Goal: Information Seeking & Learning: Learn about a topic

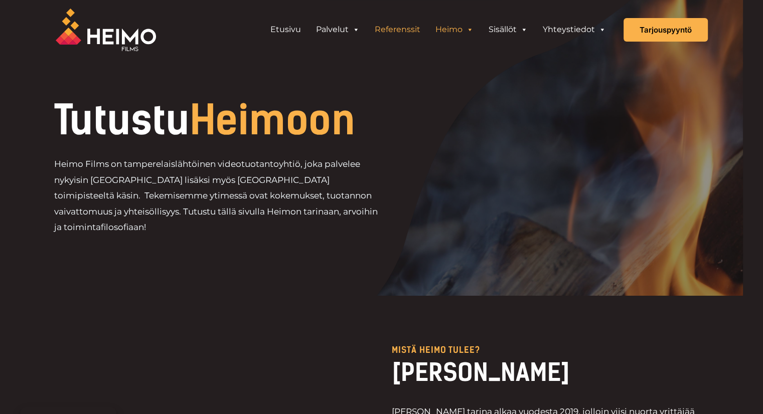
click at [411, 27] on link "Referenssit" at bounding box center [397, 30] width 61 height 20
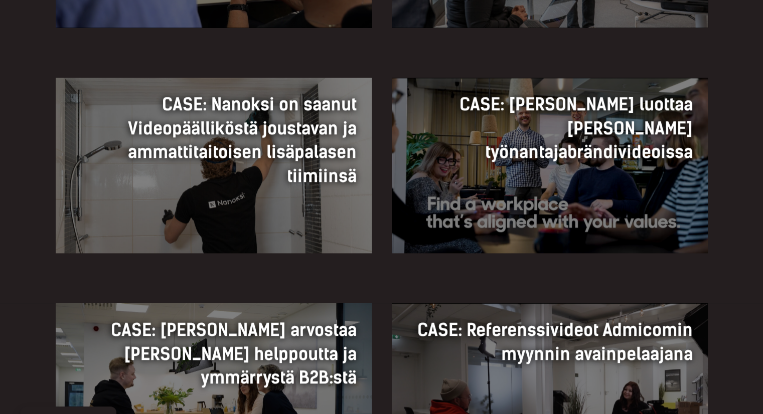
scroll to position [953, 0]
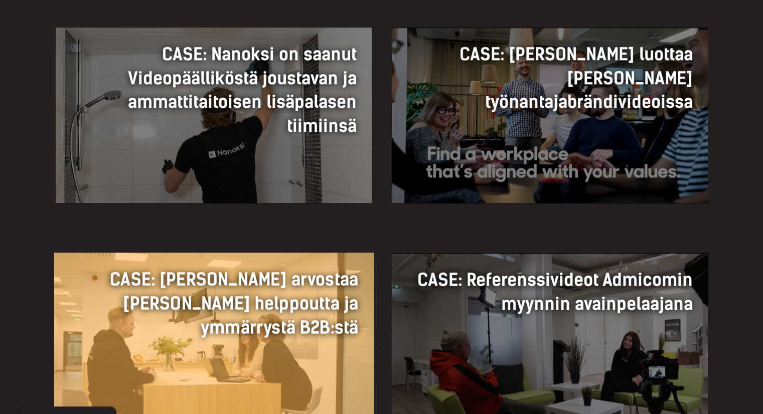
click at [329, 347] on link "CASE: Nokeval arvostaa Heimon helppoutta ja ymmärrystä B2B:stä CASE: Nokeval ar…" at bounding box center [213, 340] width 319 height 177
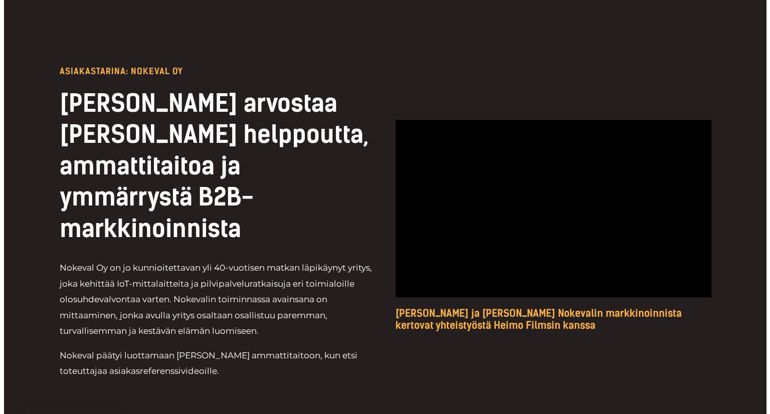
scroll to position [150, 0]
